Goal: Task Accomplishment & Management: Manage account settings

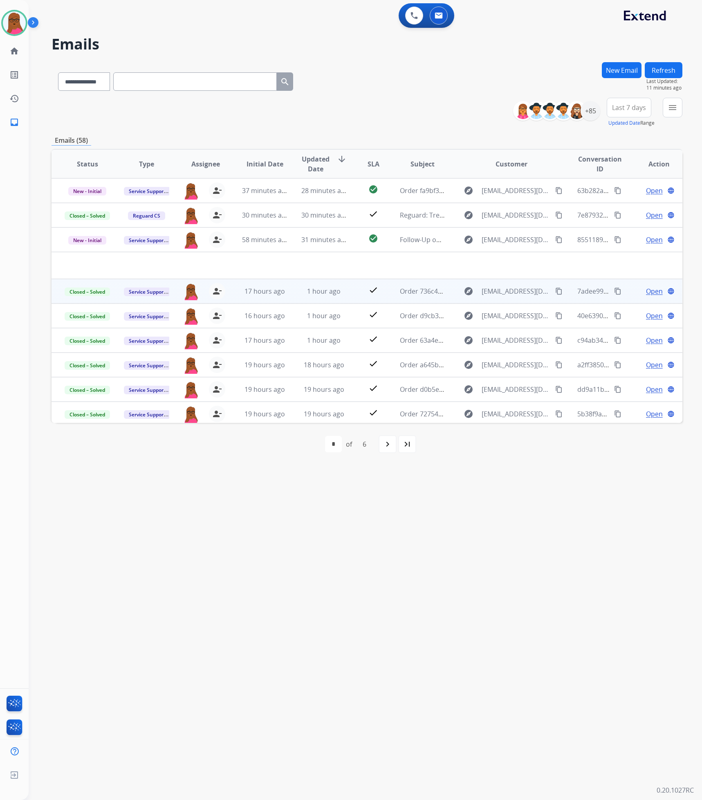
select select "**********"
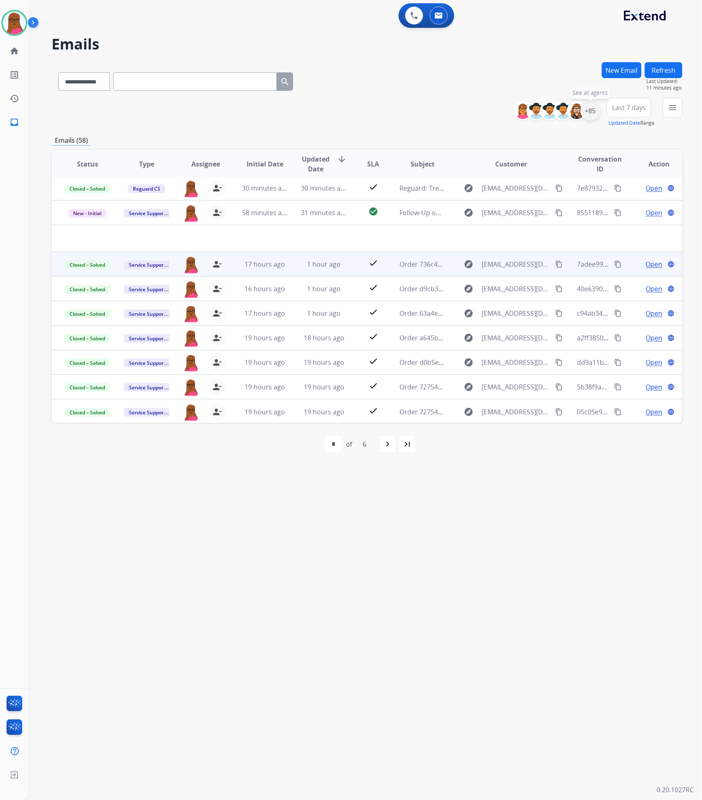
click at [594, 104] on div "+85" at bounding box center [591, 111] width 20 height 20
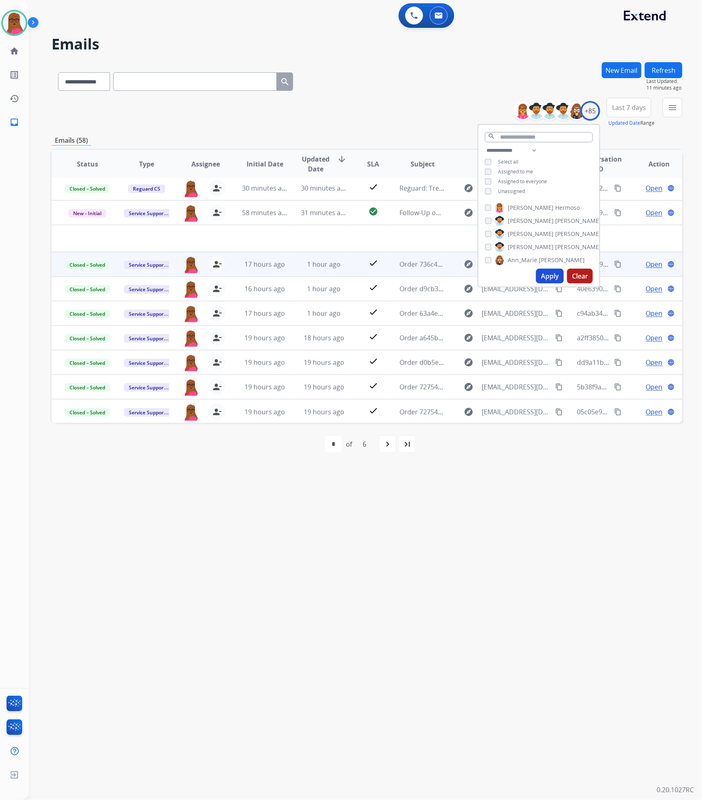
click at [555, 278] on button "Apply" at bounding box center [550, 276] width 28 height 15
click at [369, 536] on div "**********" at bounding box center [356, 414] width 654 height 771
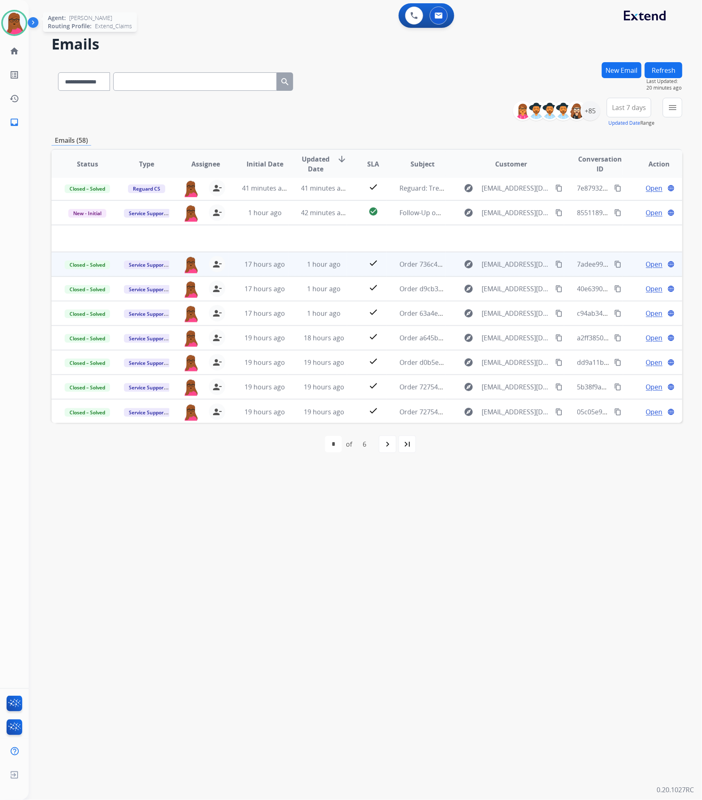
click at [14, 24] on img at bounding box center [14, 22] width 23 height 23
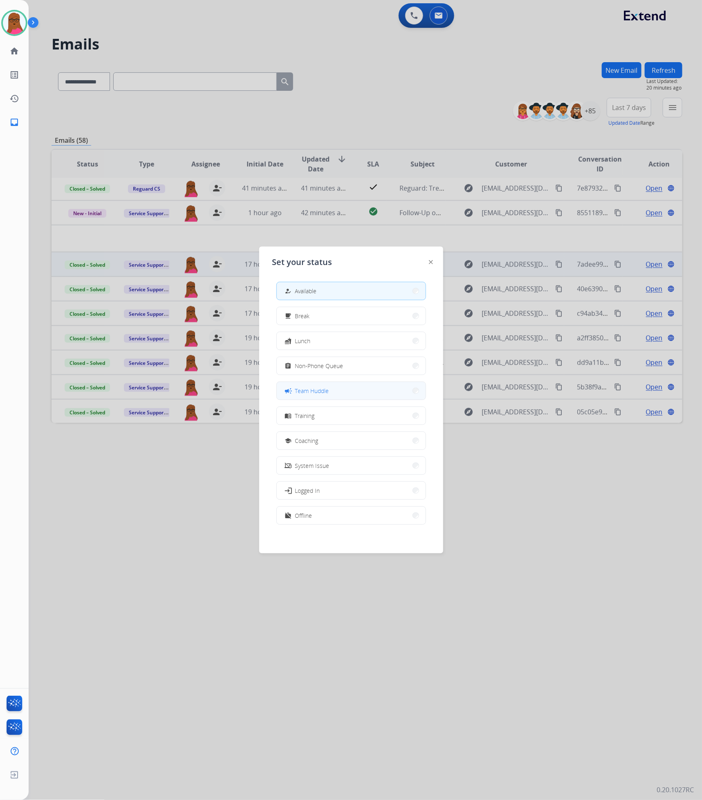
click at [340, 389] on button "campaign Team Huddle" at bounding box center [351, 391] width 149 height 18
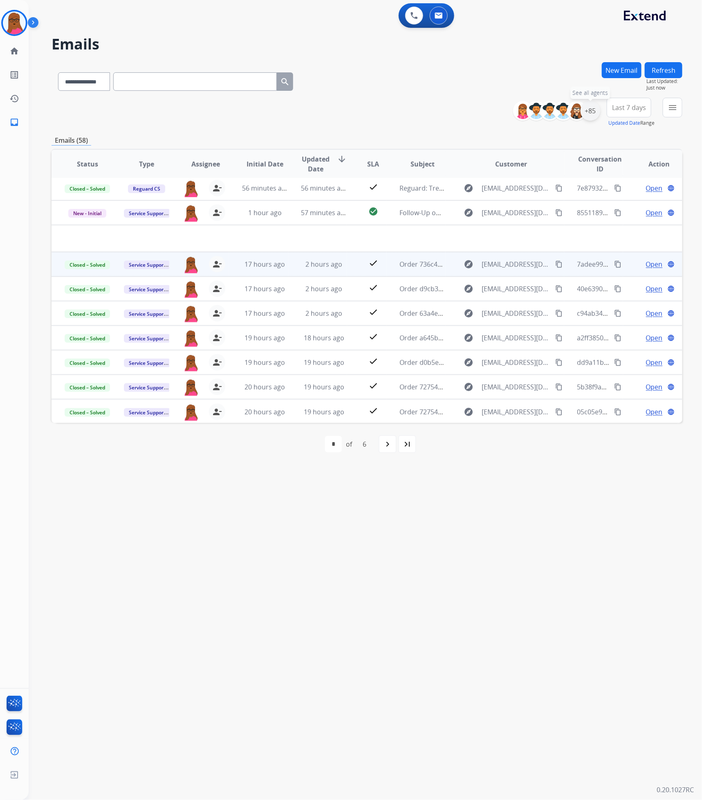
click at [592, 115] on div "+85" at bounding box center [591, 111] width 20 height 20
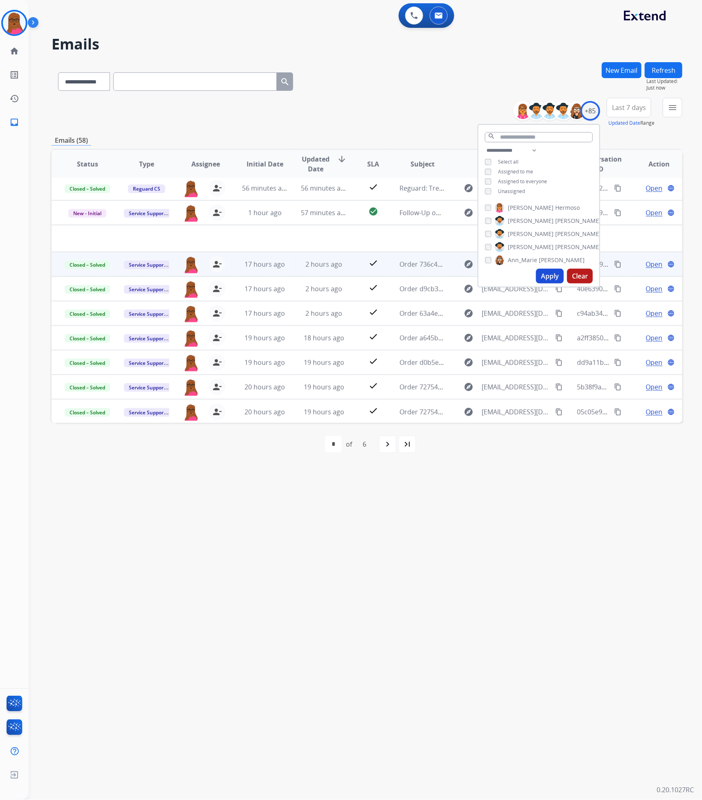
click at [545, 275] on button "Apply" at bounding box center [550, 276] width 28 height 15
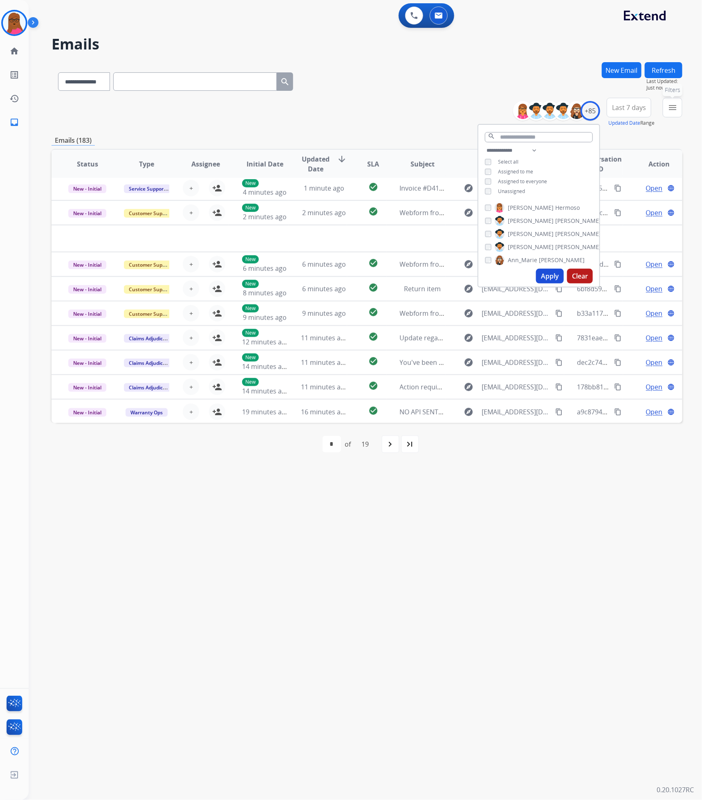
click at [674, 110] on mat-icon "menu" at bounding box center [673, 108] width 10 height 10
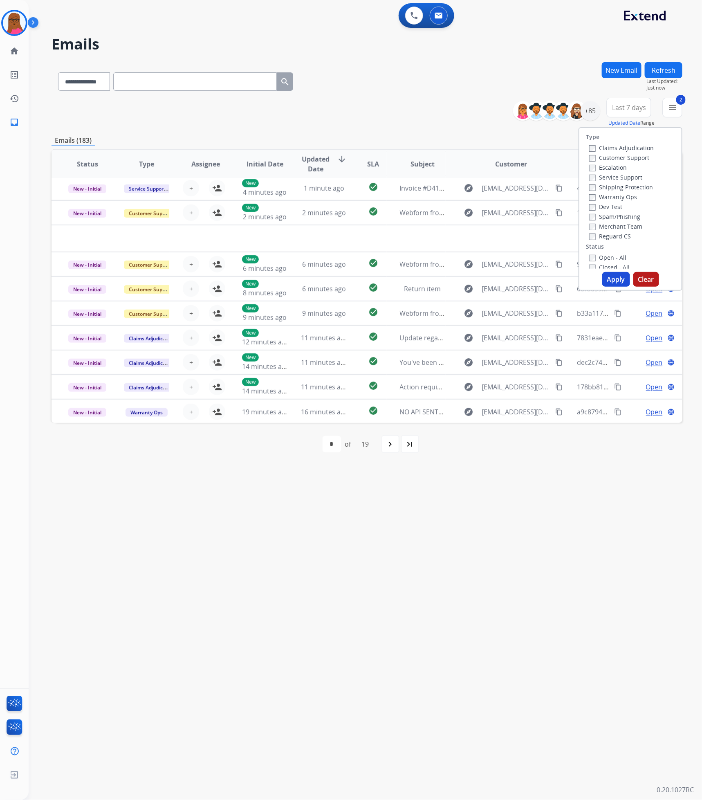
click at [611, 279] on button "Apply" at bounding box center [617, 279] width 28 height 15
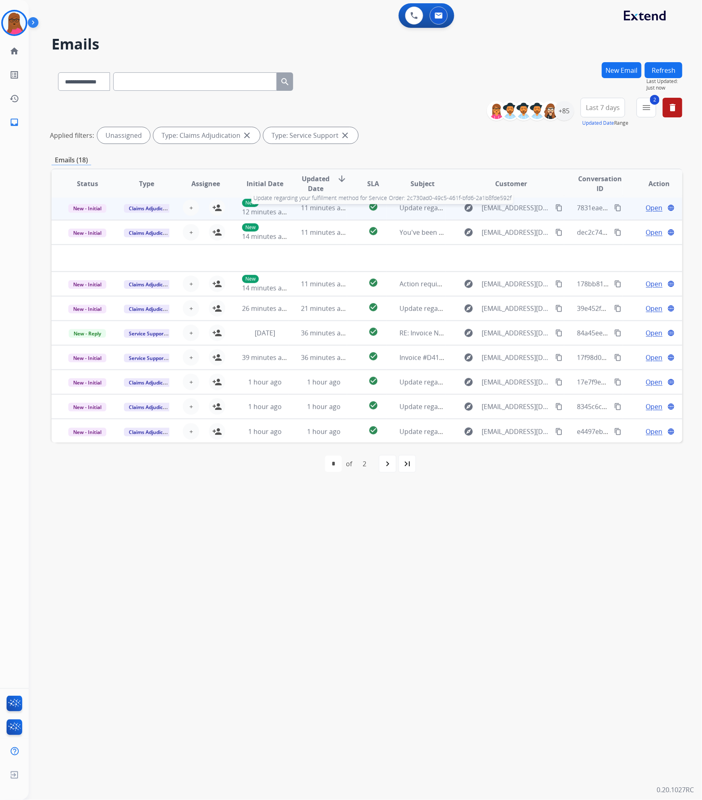
click at [424, 211] on span "Update regarding your fulfillment method for Service Order: 2c730ad0-49c5-461f-…" at bounding box center [554, 207] width 308 height 9
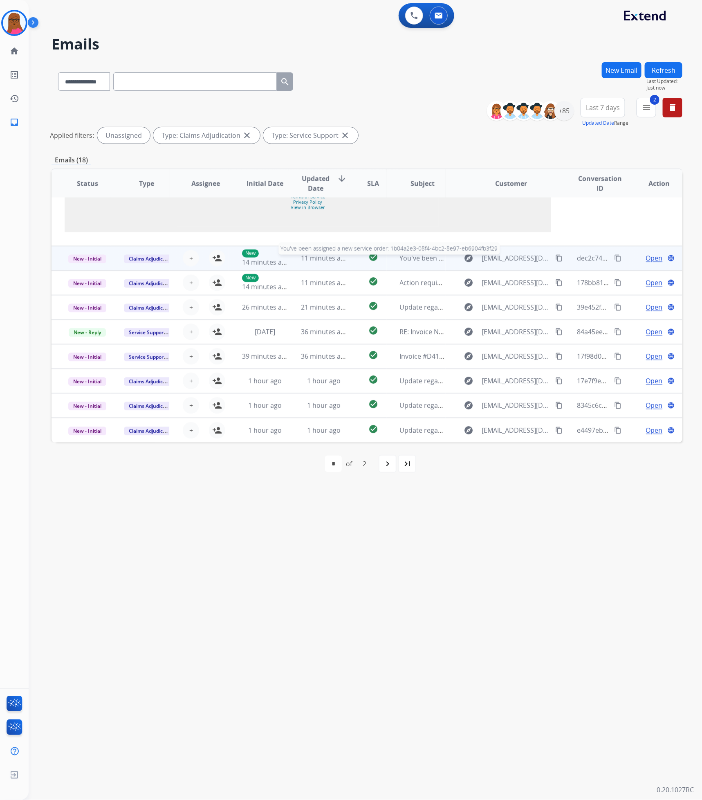
click at [422, 262] on span "You've been assigned a new service order: 1b04a2e3-08f4-4bc2-8e97-eb6904fb3f29" at bounding box center [527, 258] width 254 height 9
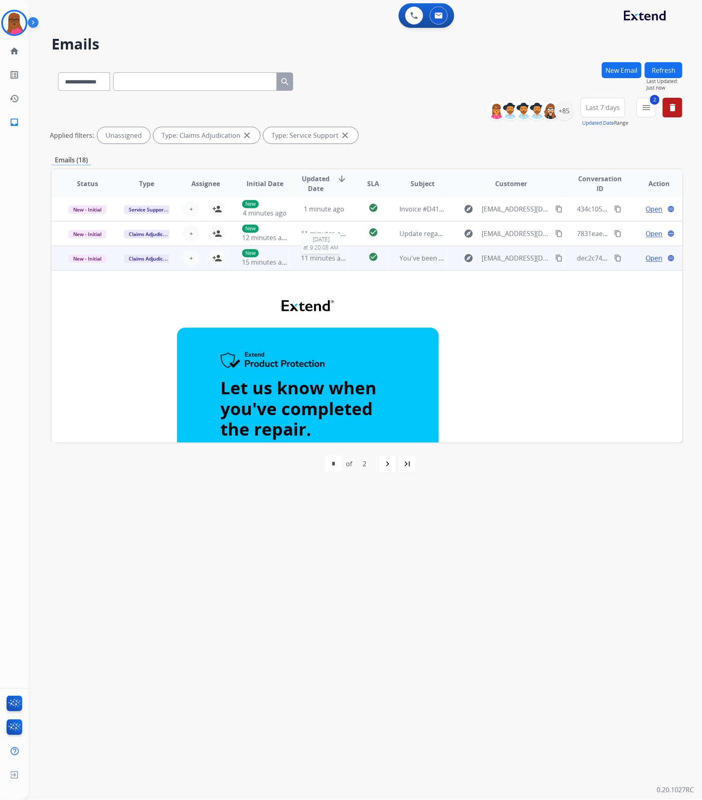
scroll to position [0, 0]
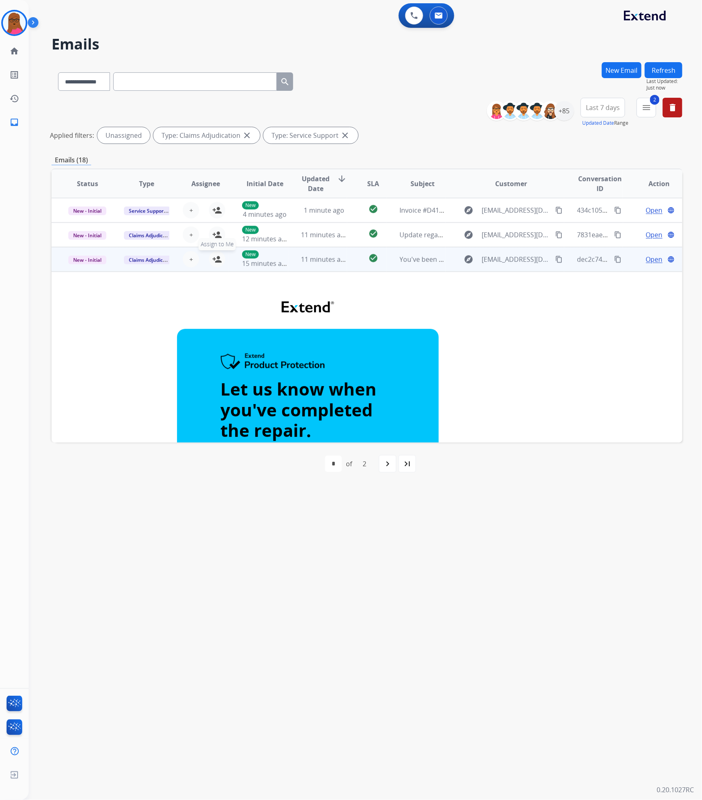
click at [212, 263] on mat-icon "person_add" at bounding box center [217, 259] width 10 height 10
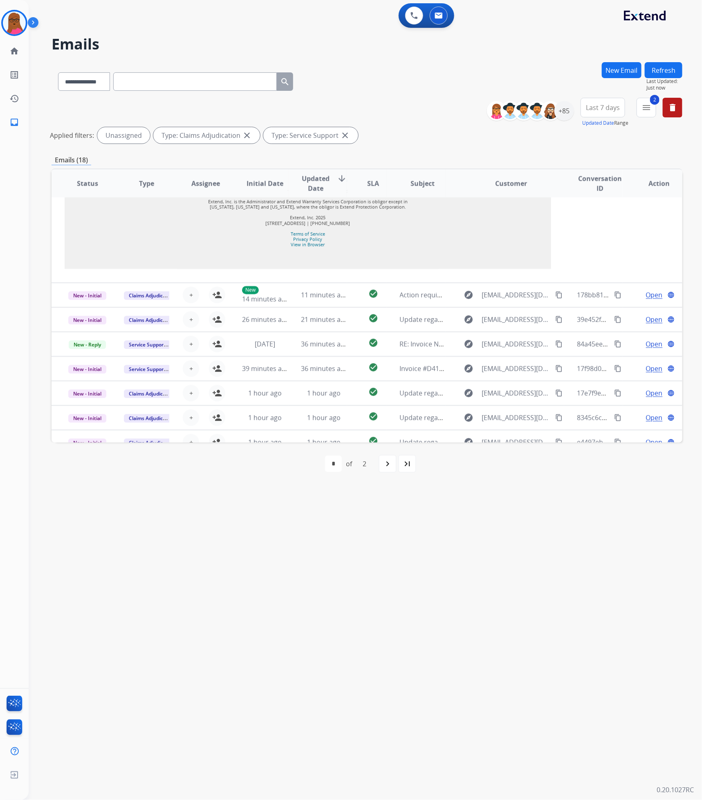
scroll to position [879, 0]
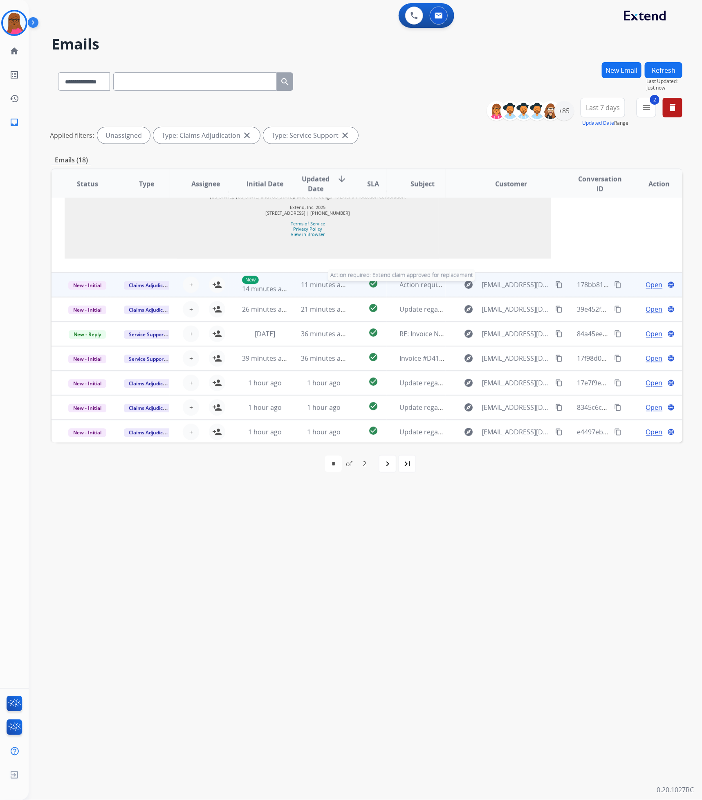
click at [421, 285] on span "Action required: Extend claim approved for replacement" at bounding box center [487, 284] width 174 height 9
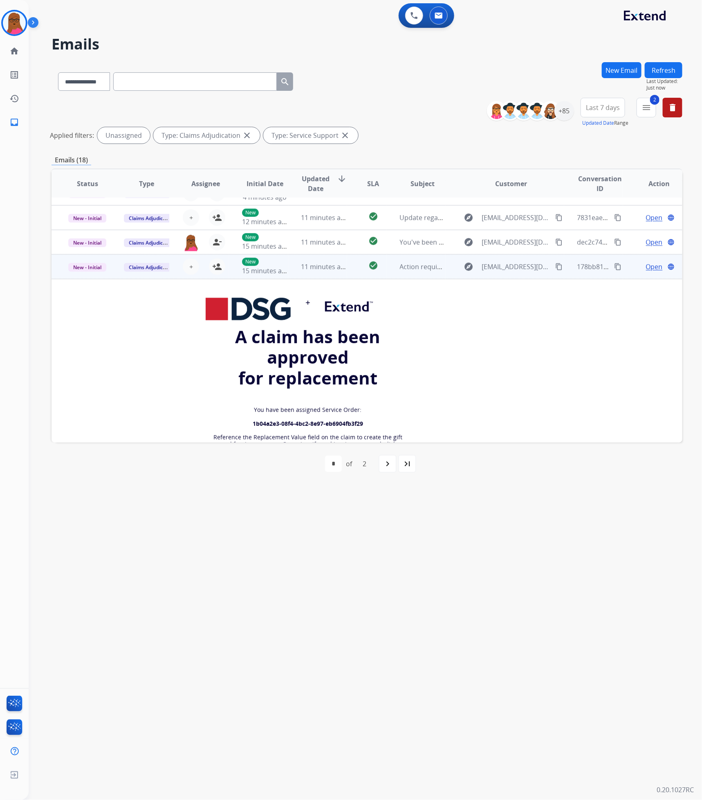
scroll to position [12, 0]
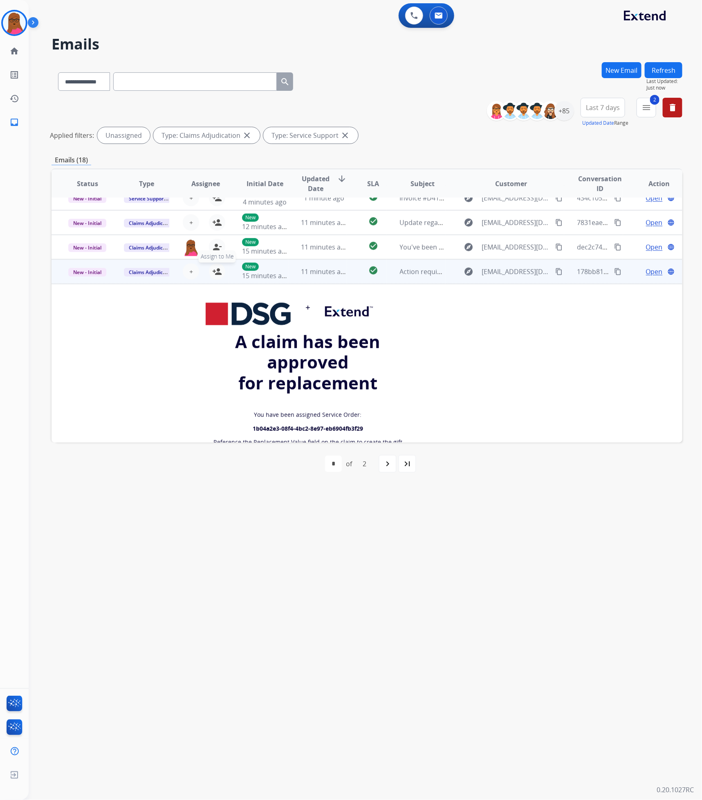
click at [214, 272] on mat-icon "person_add" at bounding box center [217, 272] width 10 height 10
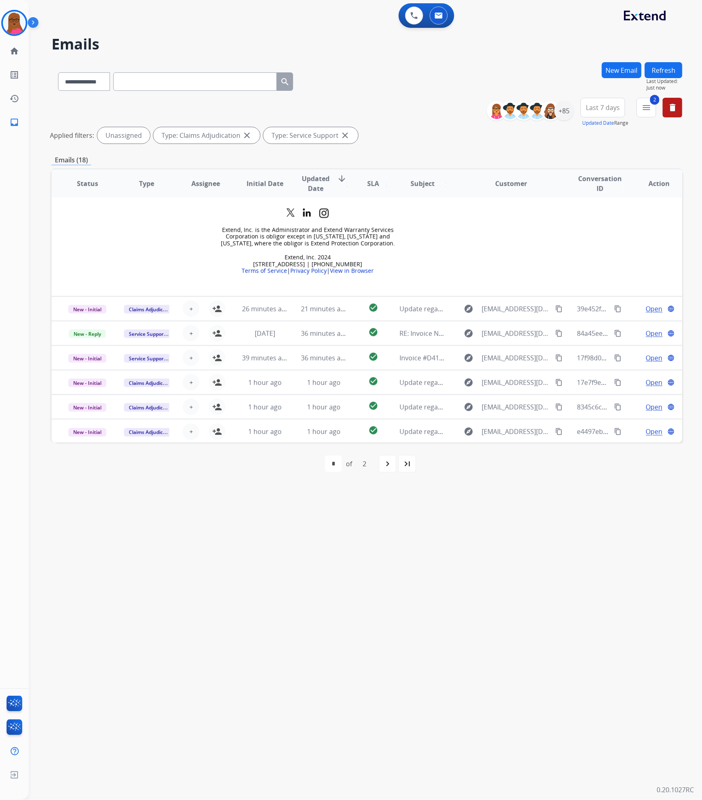
scroll to position [446, 0]
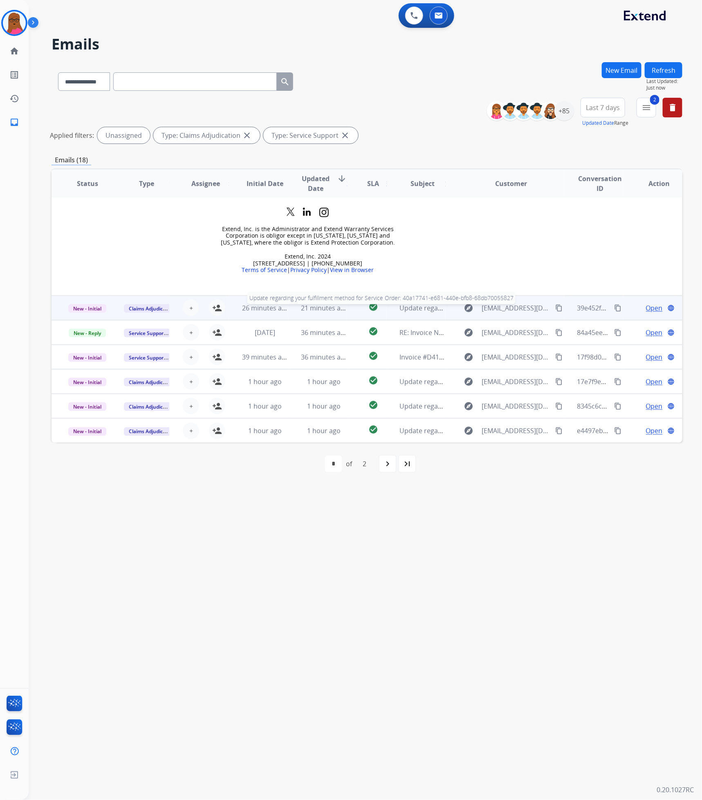
click at [426, 306] on span "Update regarding your fulfillment method for Service Order: 40a17741-e681-440e-…" at bounding box center [556, 308] width 313 height 9
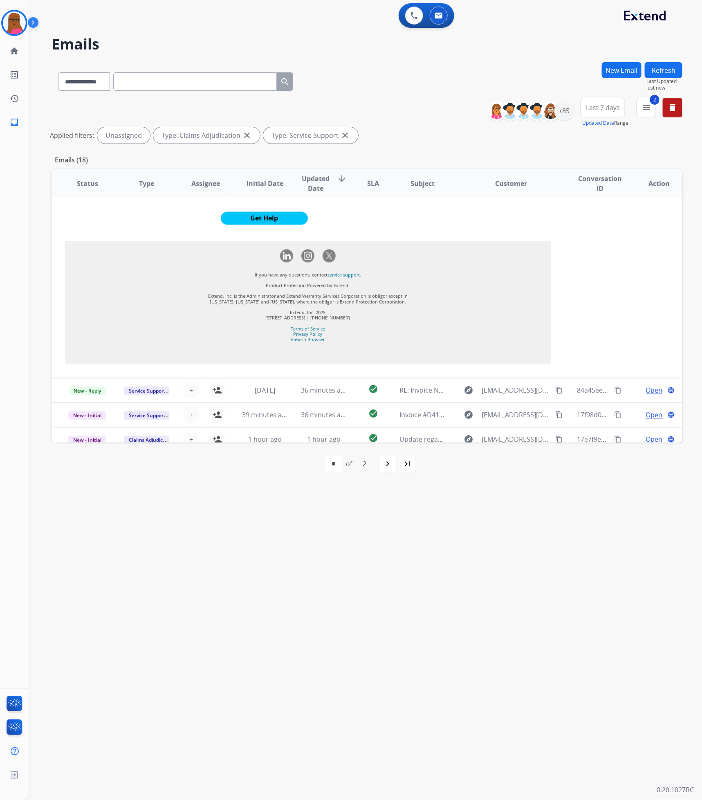
scroll to position [760, 0]
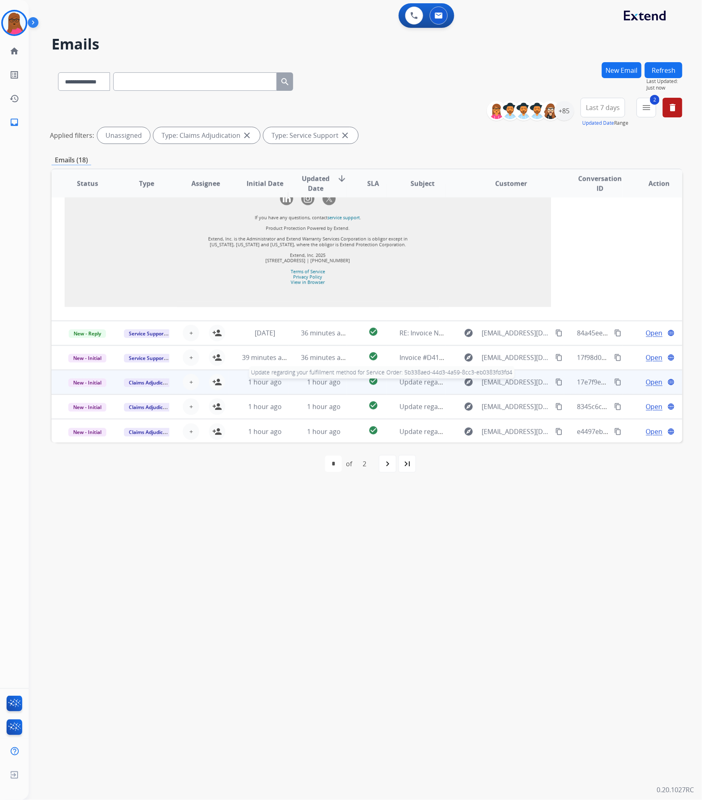
click at [408, 380] on span "Update regarding your fulfillment method for Service Order: 5b338aed-44d3-4a59-…" at bounding box center [556, 382] width 312 height 9
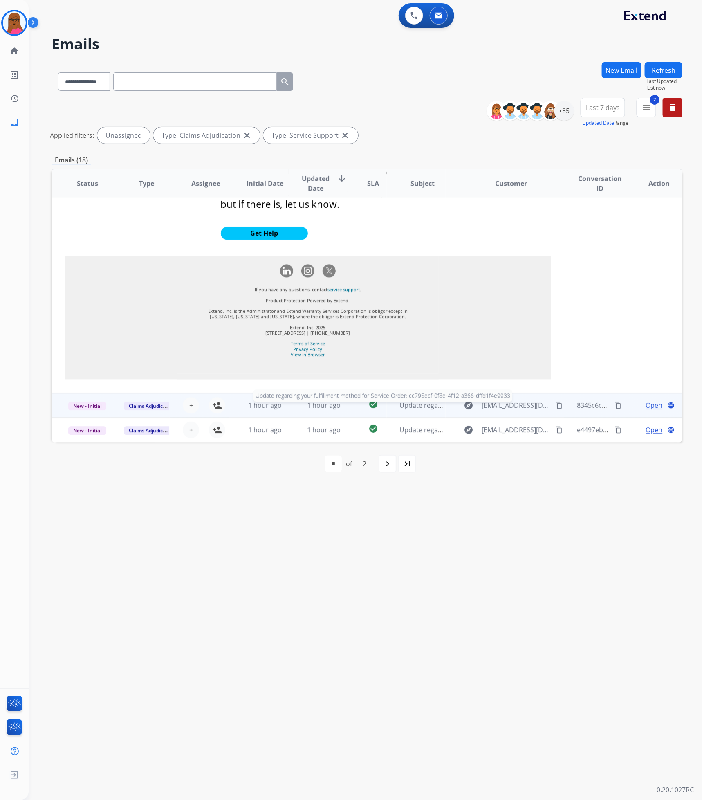
click at [421, 407] on span "Update regarding your fulfillment method for Service Order: cc795ecf-0f8e-4f12-…" at bounding box center [552, 405] width 304 height 9
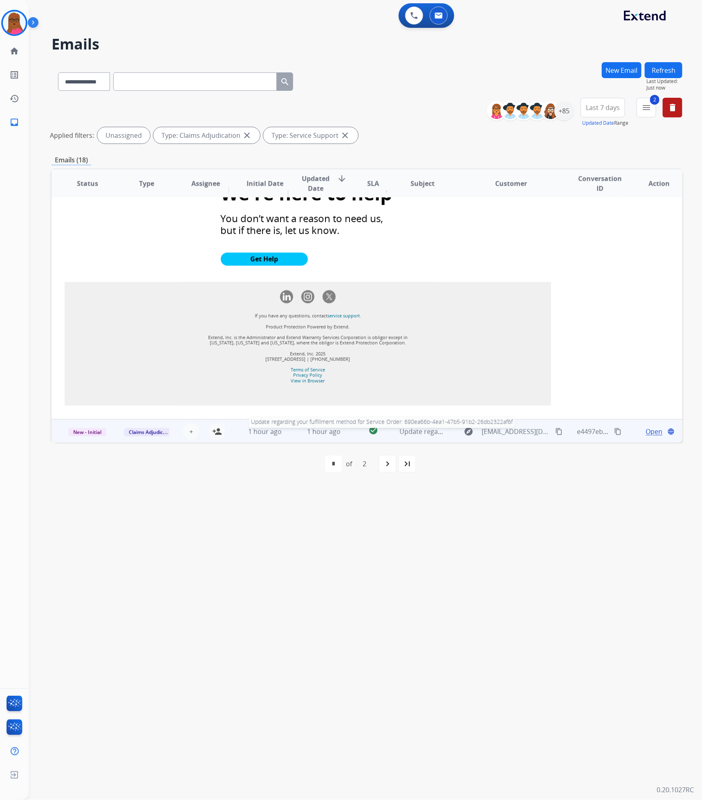
click at [418, 433] on span "Update regarding your fulfillment method for Service Order: 690ea66b-4ea1-47b5-…" at bounding box center [556, 432] width 312 height 9
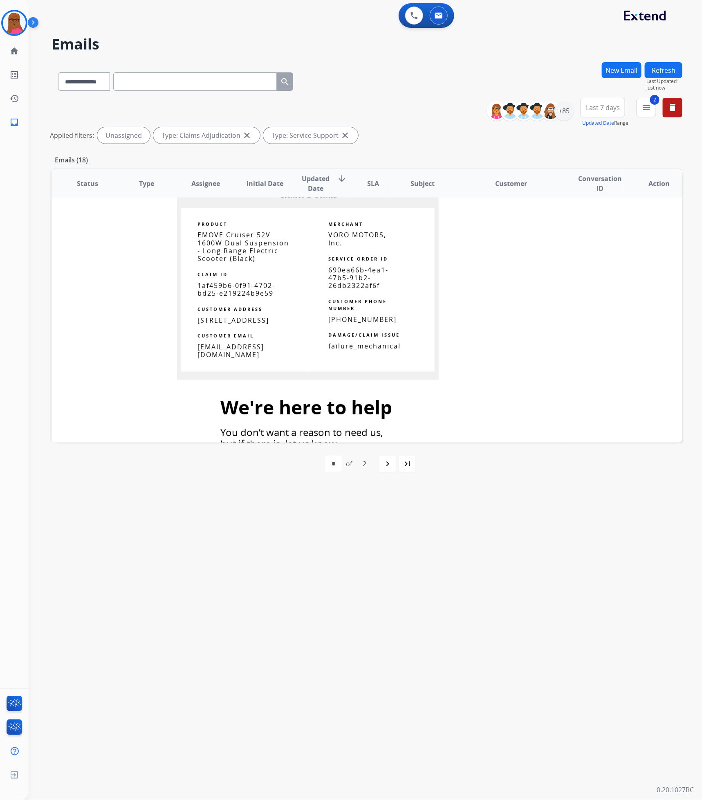
scroll to position [544, 0]
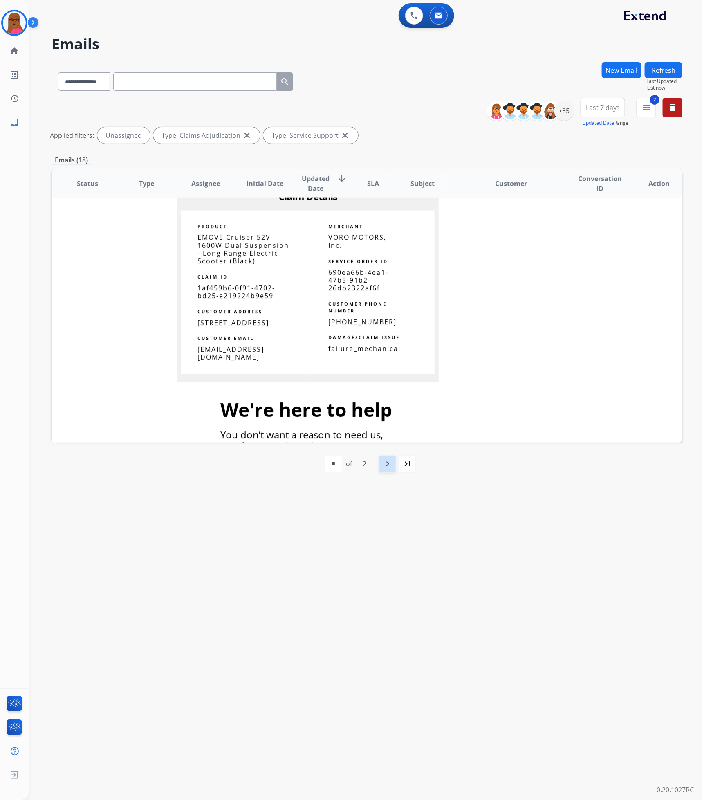
click at [394, 466] on div "navigate_next" at bounding box center [388, 464] width 18 height 18
select select "*"
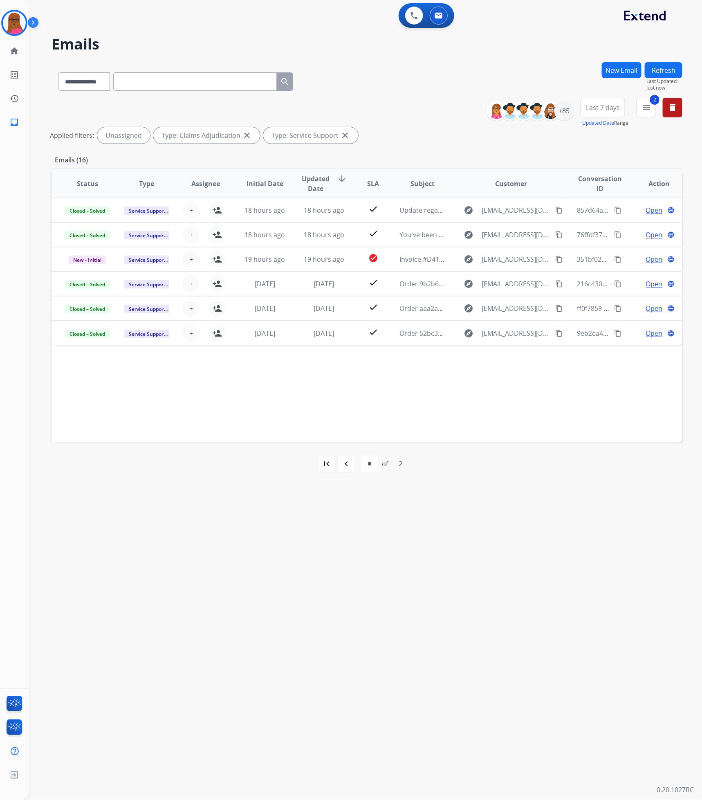
scroll to position [0, 0]
